Goal: Information Seeking & Learning: Find specific fact

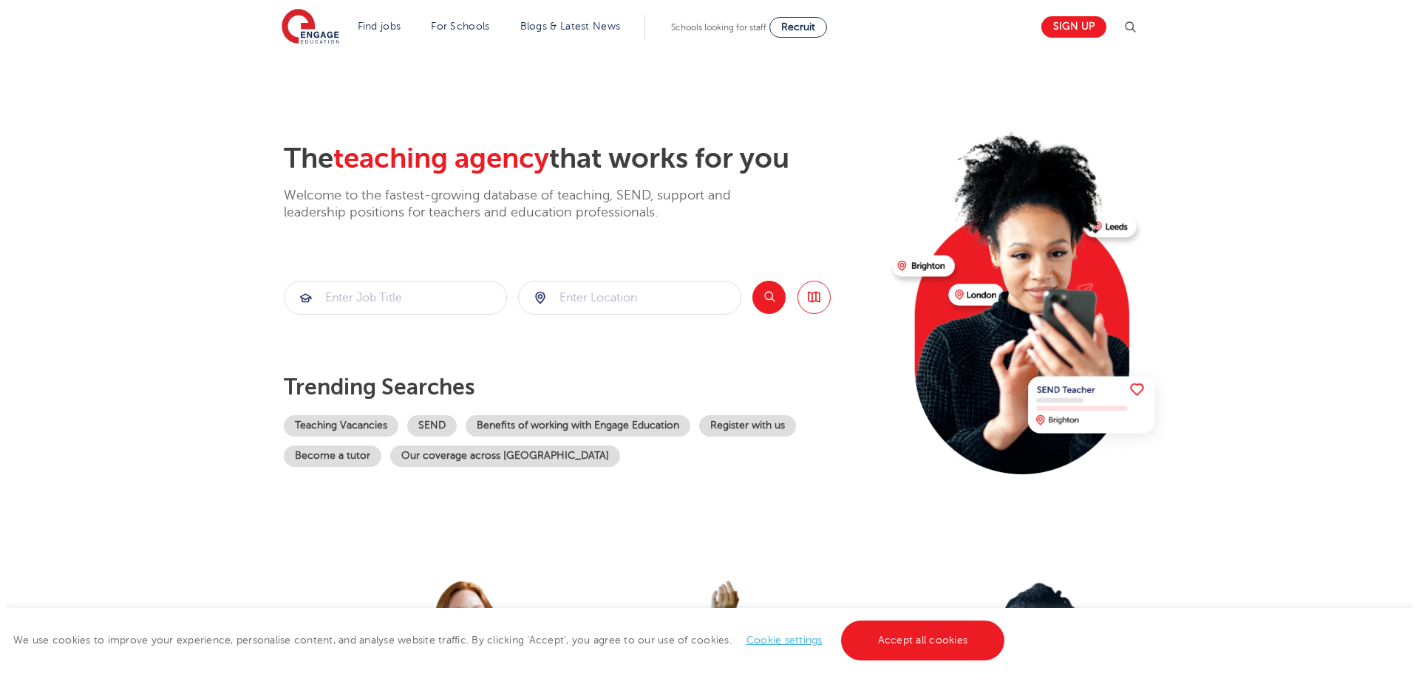
scroll to position [75, 0]
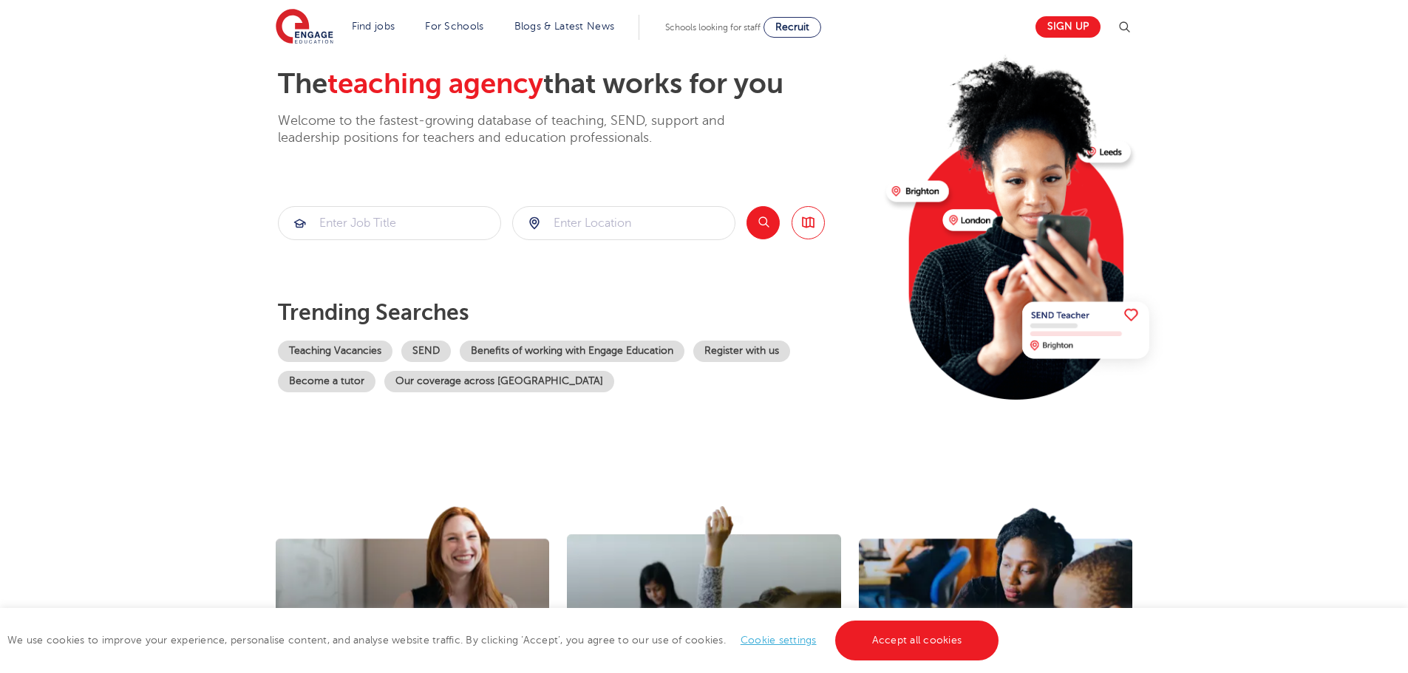
click at [1124, 26] on img at bounding box center [1124, 27] width 18 height 18
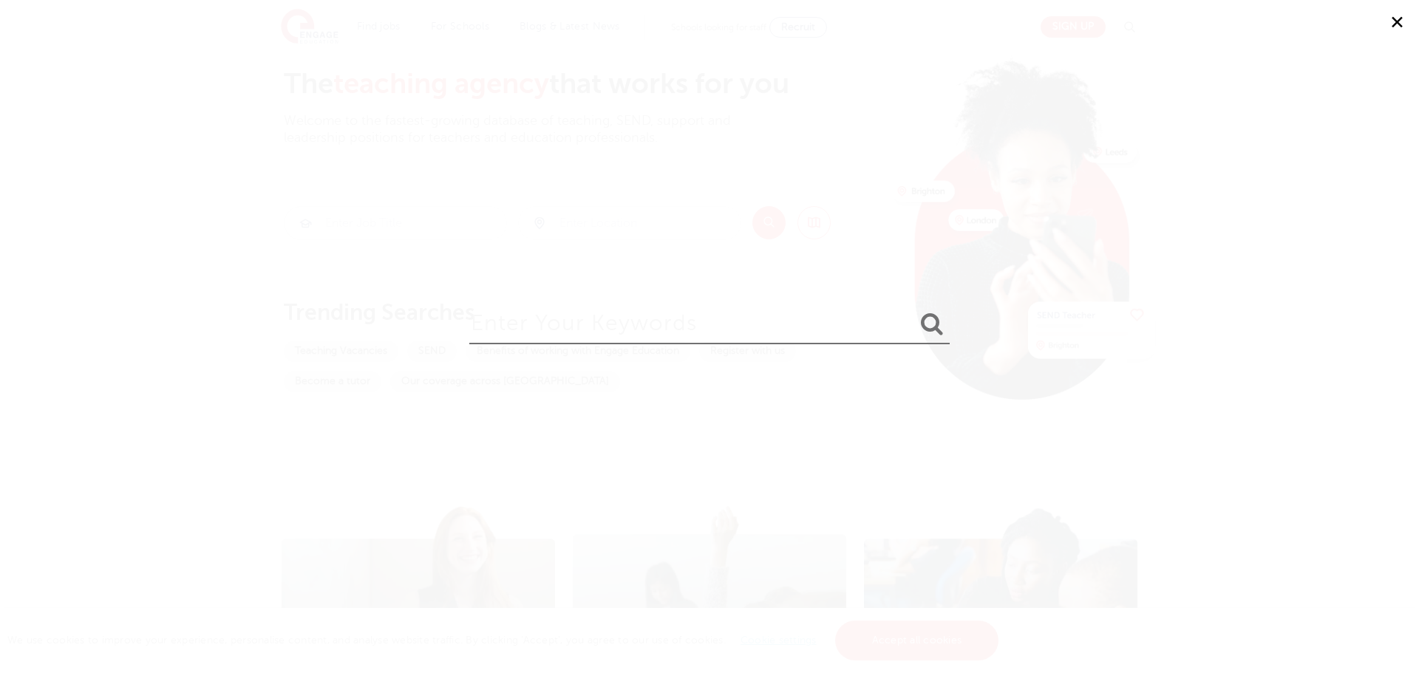
drag, startPoint x: 800, startPoint y: 330, endPoint x: 791, endPoint y: 329, distance: 9.0
click at [798, 330] on input "search" at bounding box center [709, 320] width 480 height 48
type input "Michael Darlow"
click at [914, 311] on button "submit" at bounding box center [931, 324] width 35 height 27
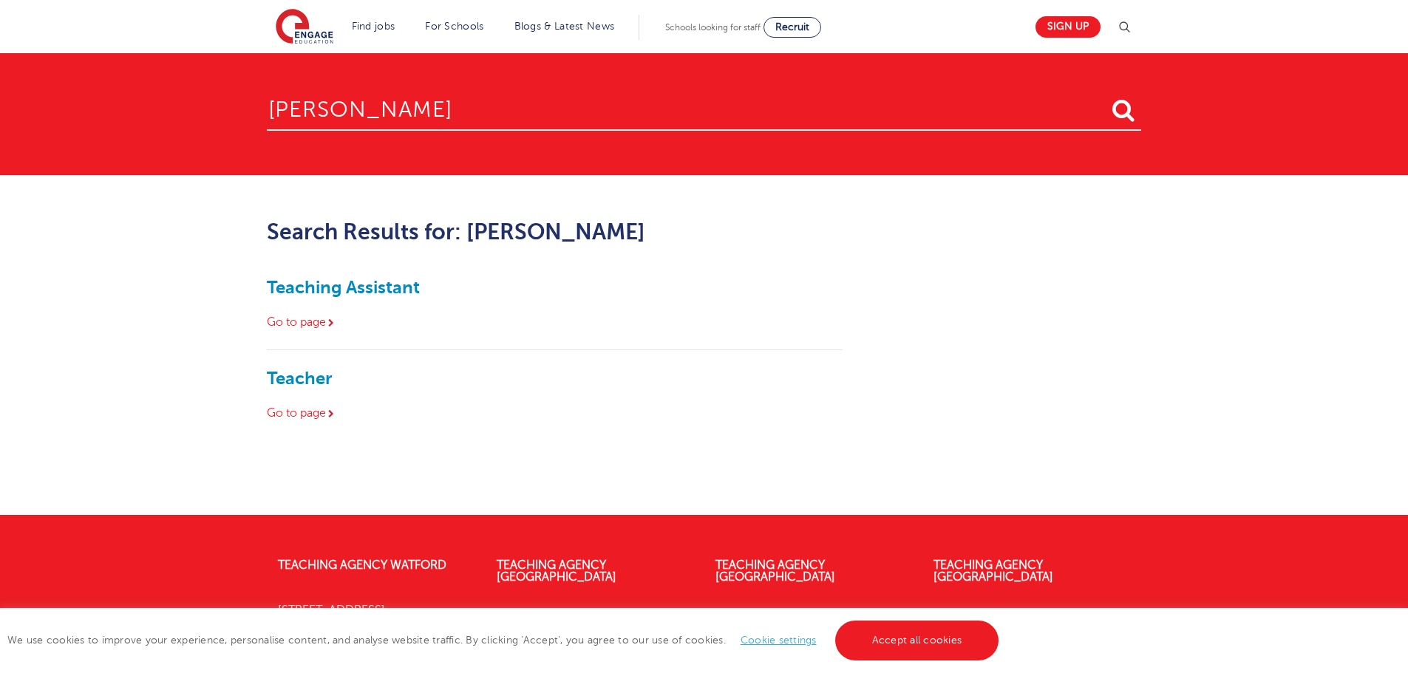
scroll to position [207, 0]
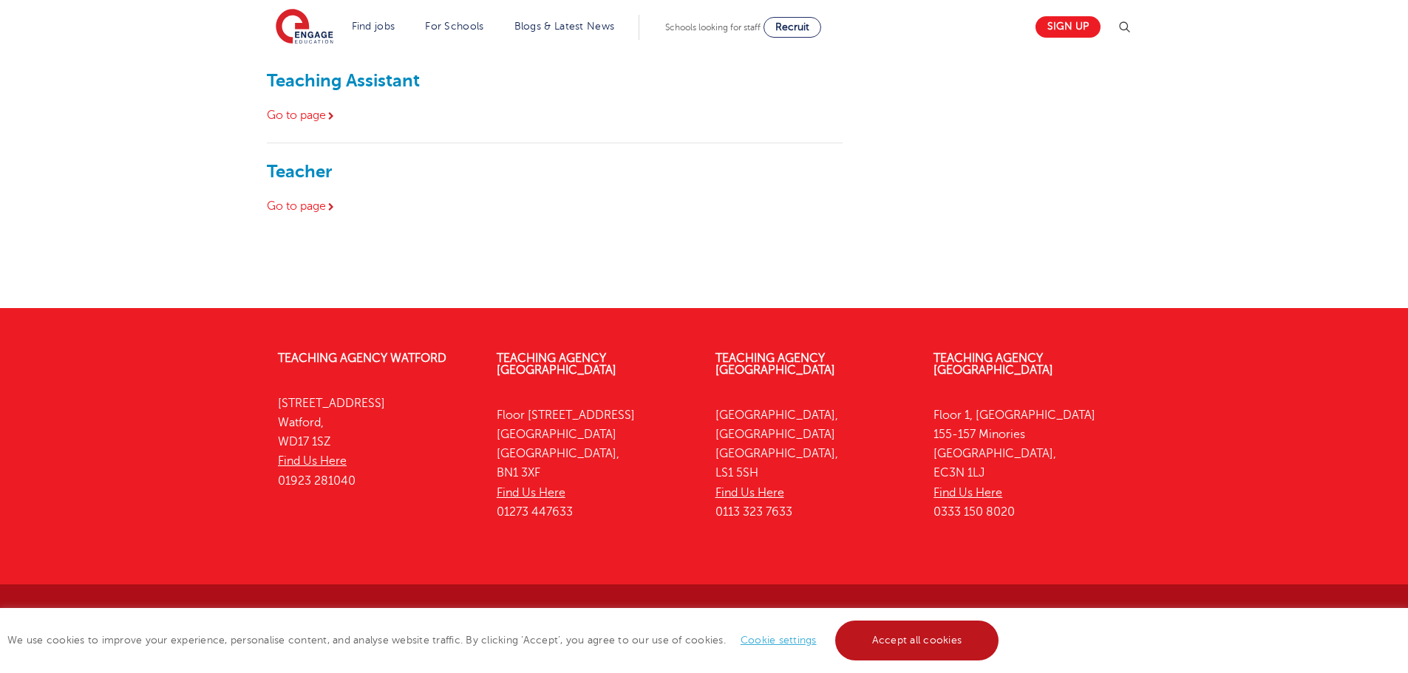
click at [873, 632] on link "Accept all cookies" at bounding box center [917, 641] width 164 height 40
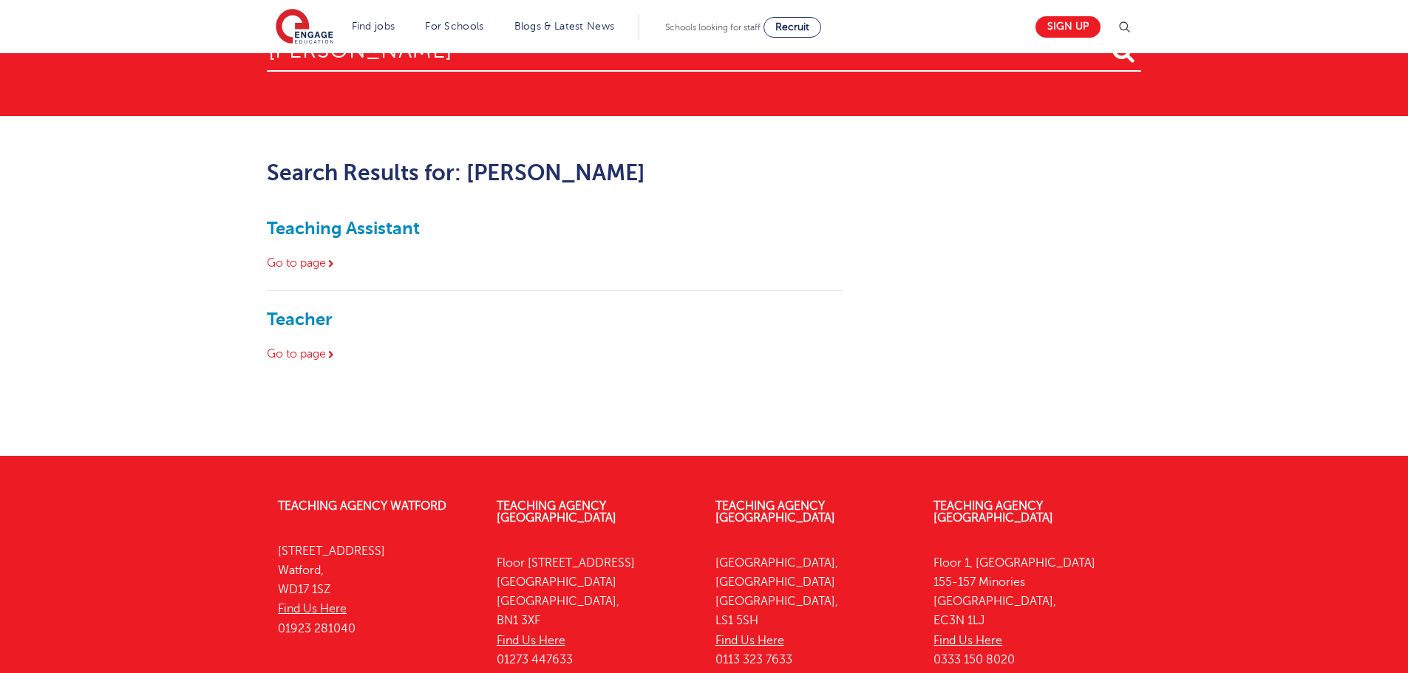
scroll to position [0, 0]
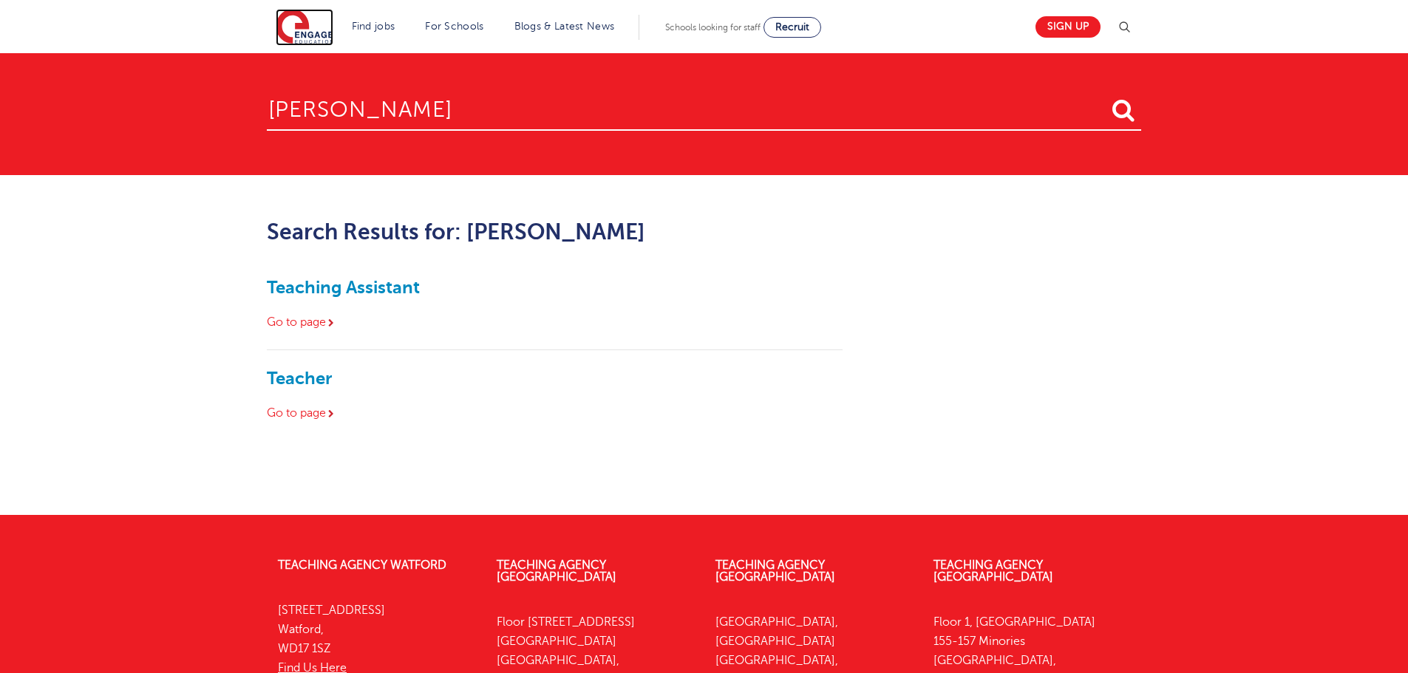
click at [302, 33] on img at bounding box center [305, 27] width 58 height 37
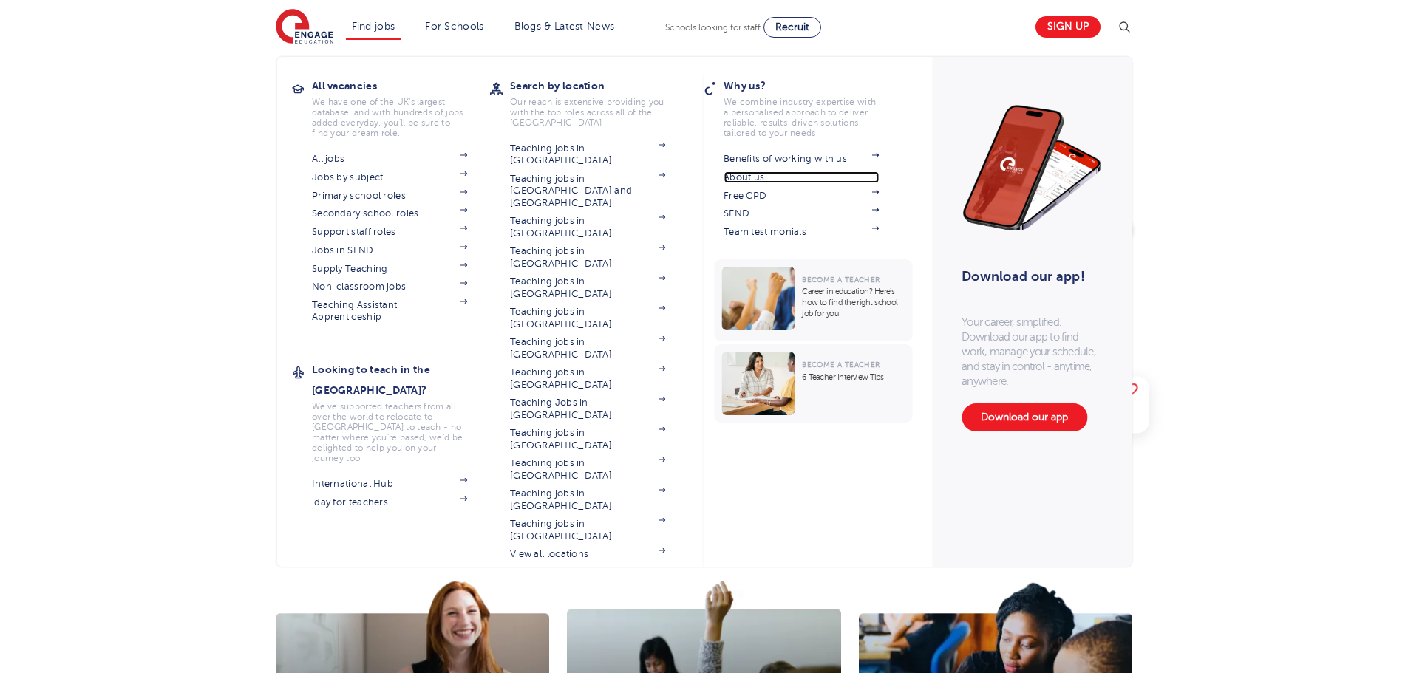
click at [741, 174] on link "About us" at bounding box center [801, 177] width 155 height 12
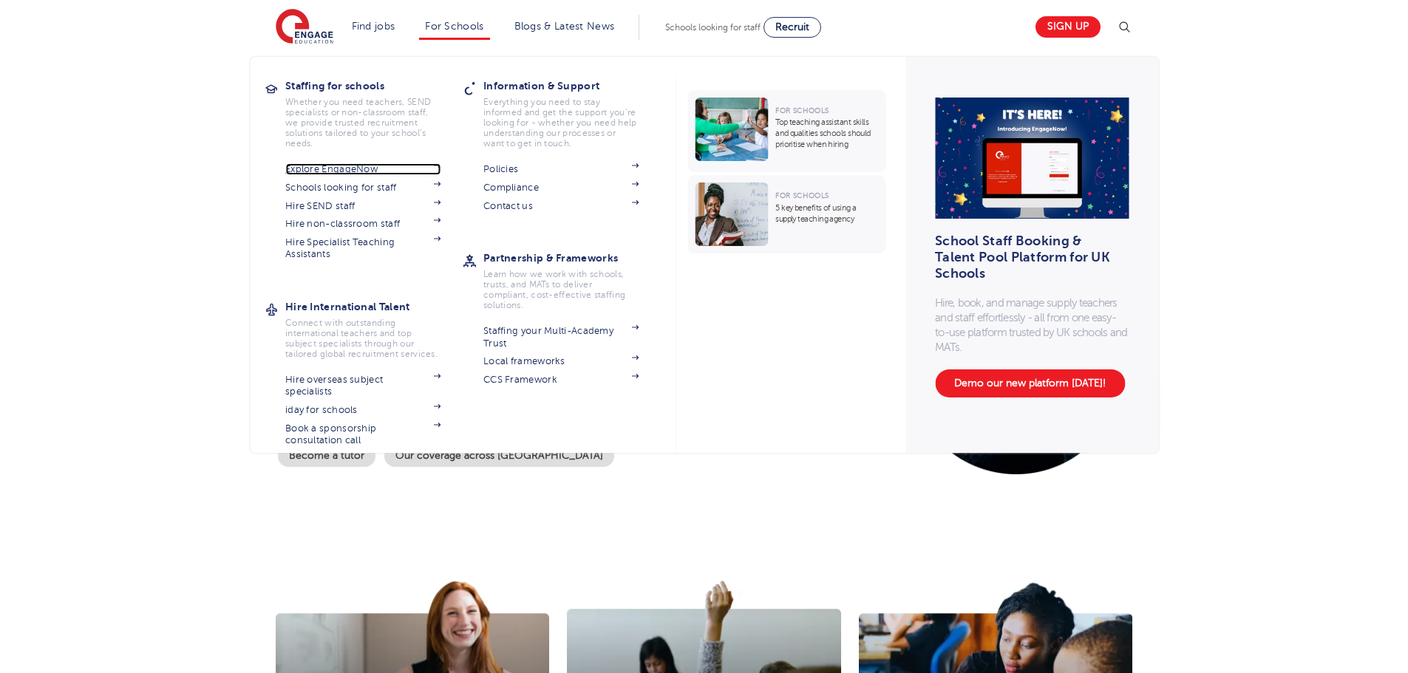
click at [361, 170] on link "Explore EngageNow" at bounding box center [362, 169] width 155 height 12
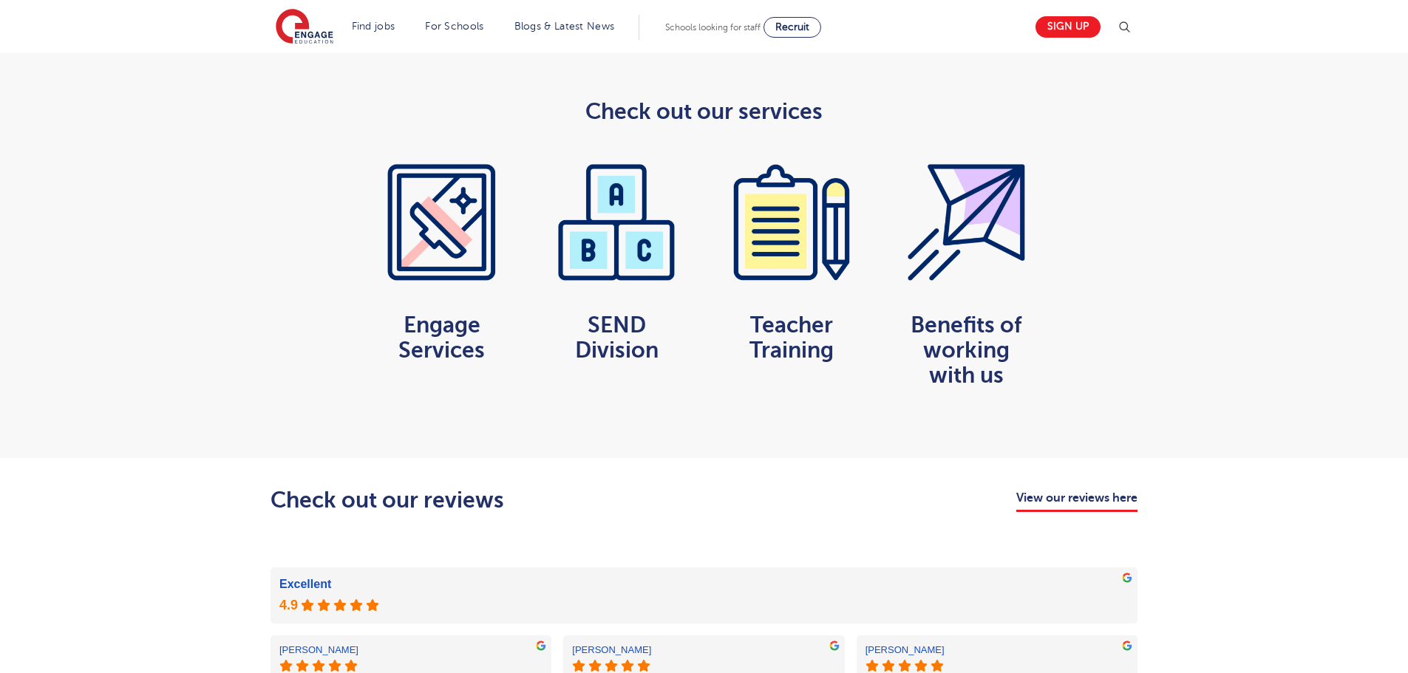
scroll to position [739, 0]
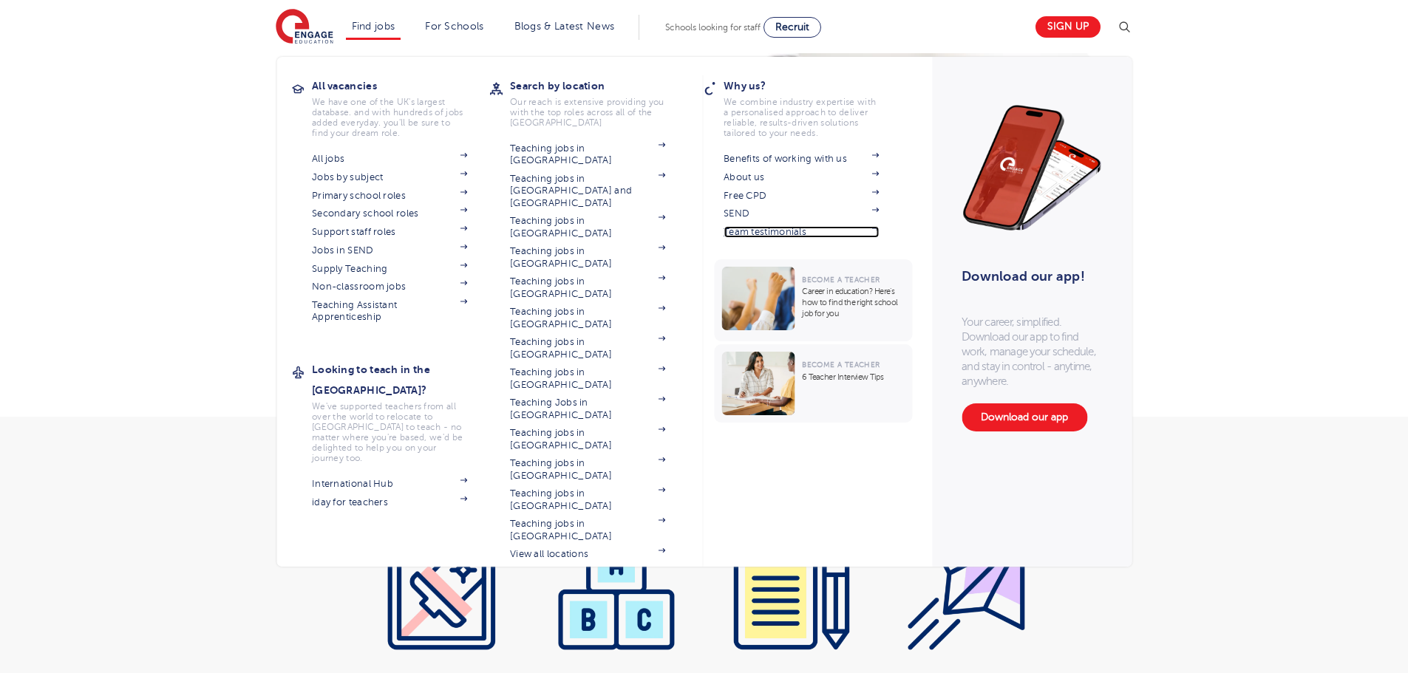
click at [760, 232] on link "Team testimonials" at bounding box center [801, 232] width 155 height 12
